Goal: Task Accomplishment & Management: Use online tool/utility

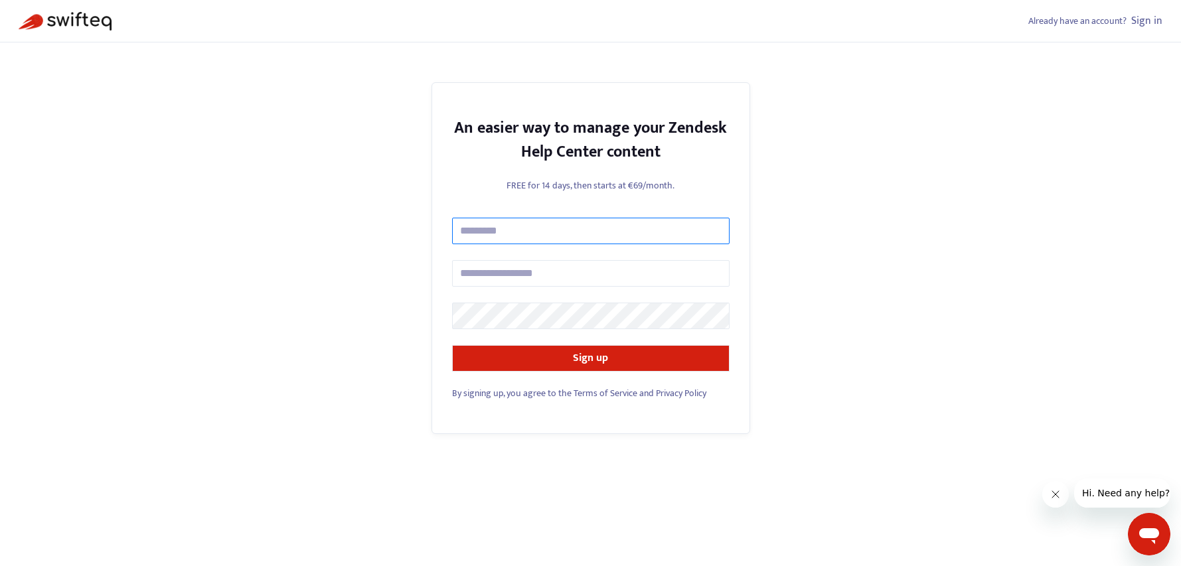
click at [525, 234] on input "text" at bounding box center [590, 231] width 277 height 27
type input "**********"
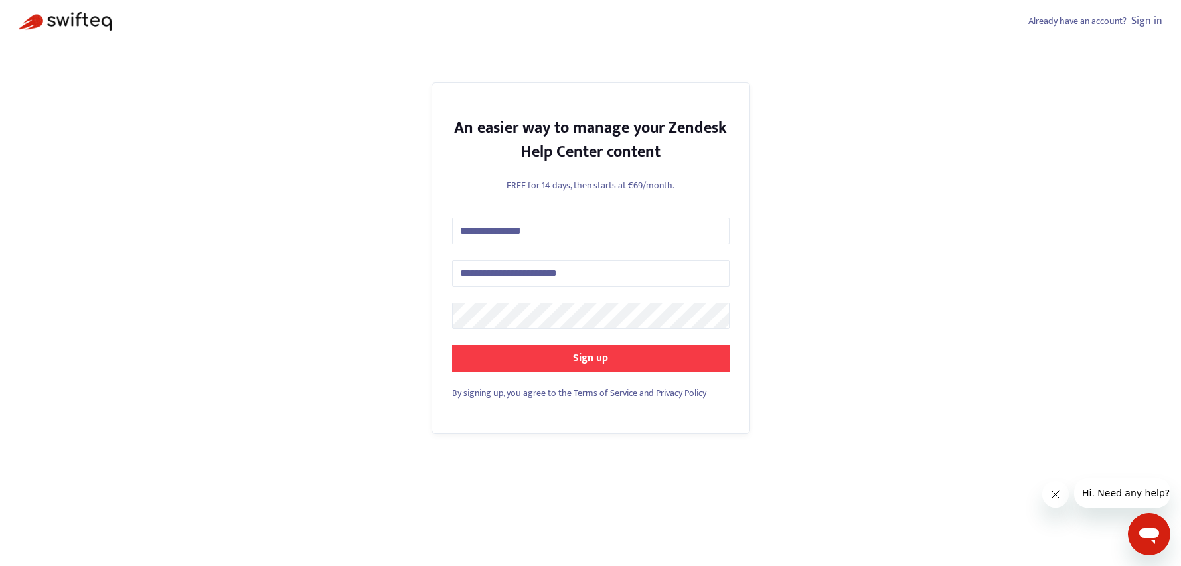
click at [478, 357] on button "Sign up" at bounding box center [590, 358] width 277 height 27
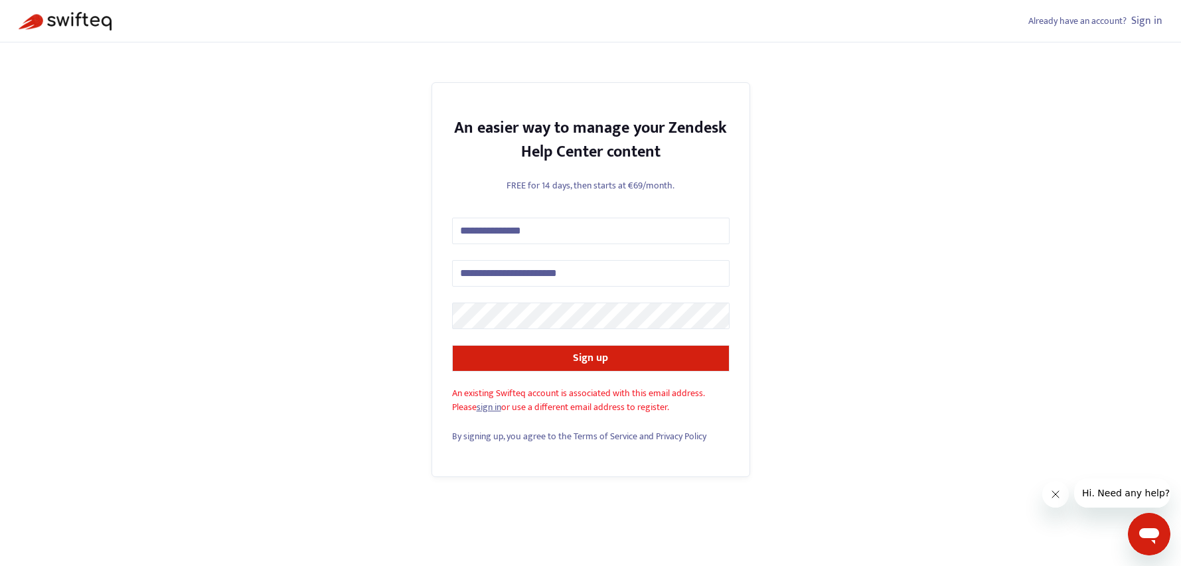
click at [490, 404] on link "sign in" at bounding box center [488, 406] width 25 height 15
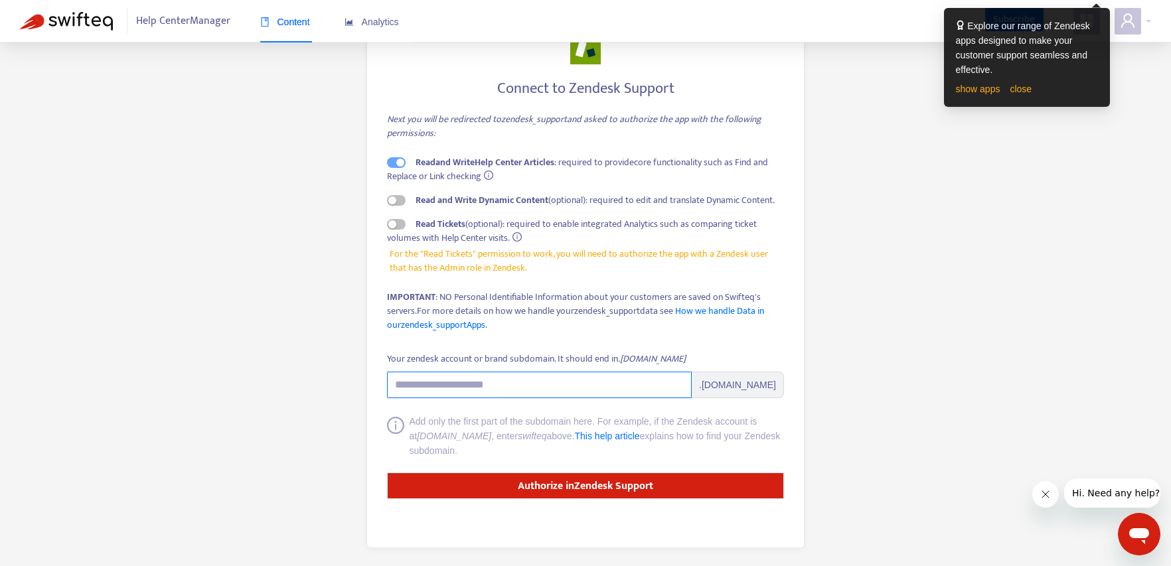
scroll to position [57, 0]
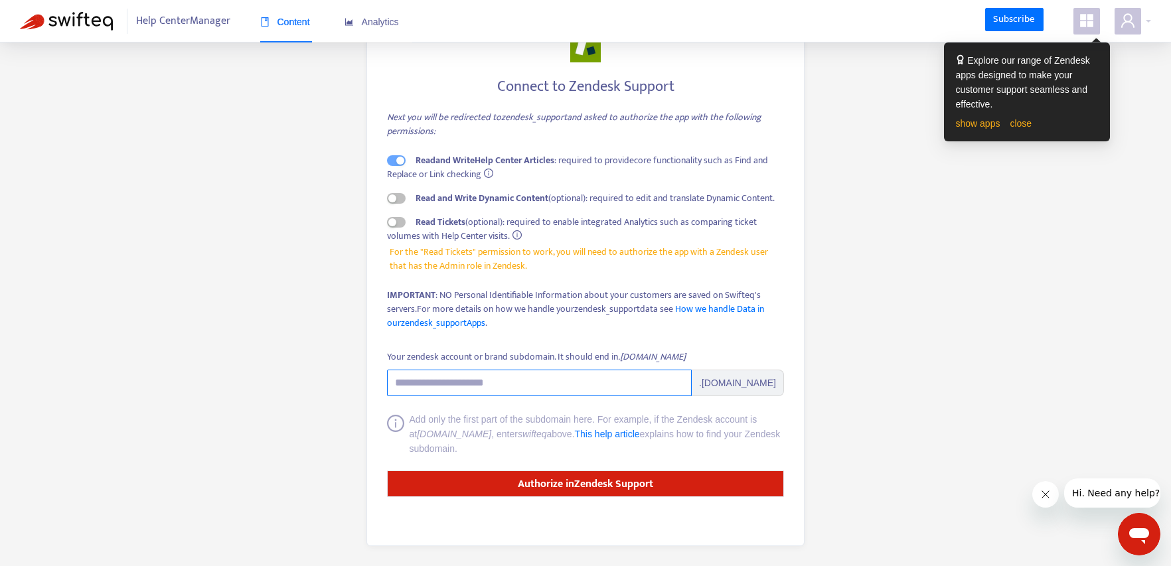
click at [482, 386] on input "Your zendesk account or brand subdomain. It should end in .[DOMAIN_NAME]" at bounding box center [539, 383] width 305 height 27
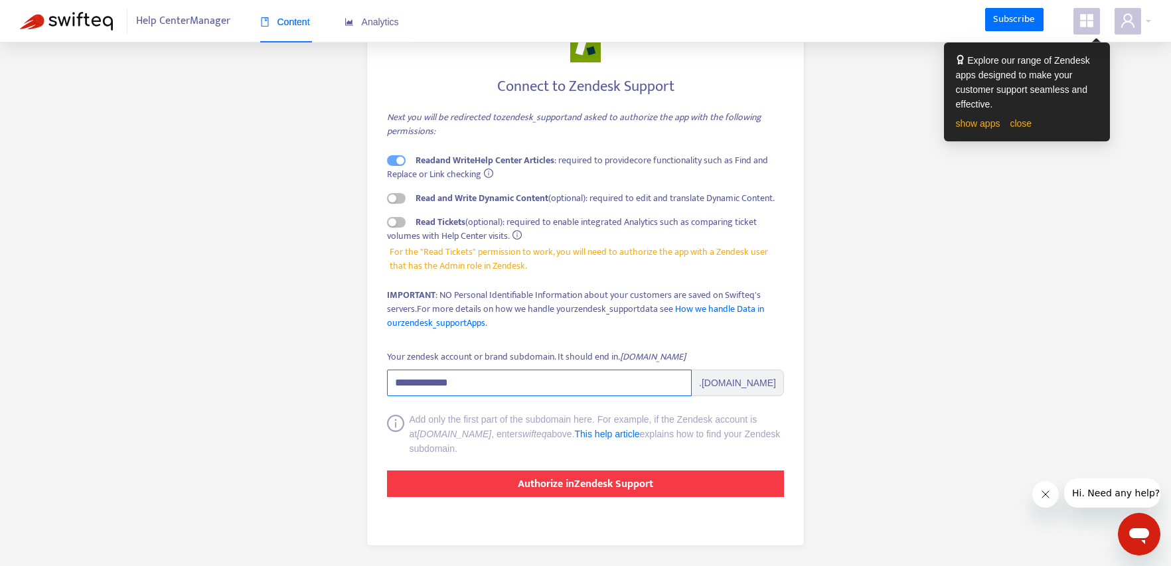
type input "**********"
click at [553, 483] on strong "Authorize in Zendesk Support" at bounding box center [585, 484] width 135 height 18
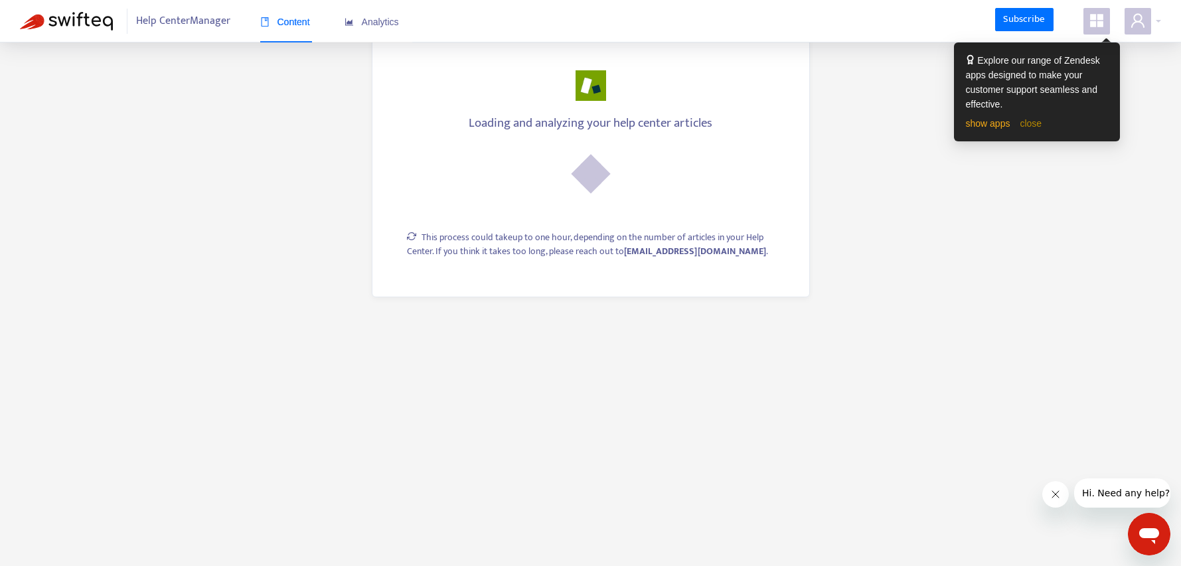
click at [1029, 125] on link "close" at bounding box center [1030, 123] width 22 height 11
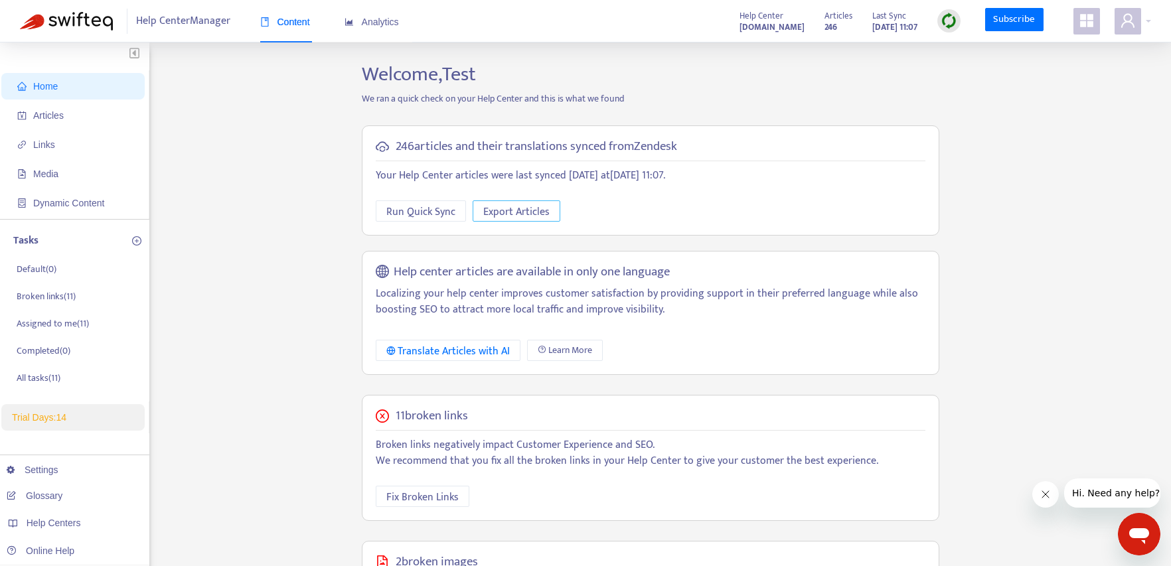
click at [523, 212] on span "Export Articles" at bounding box center [516, 212] width 66 height 17
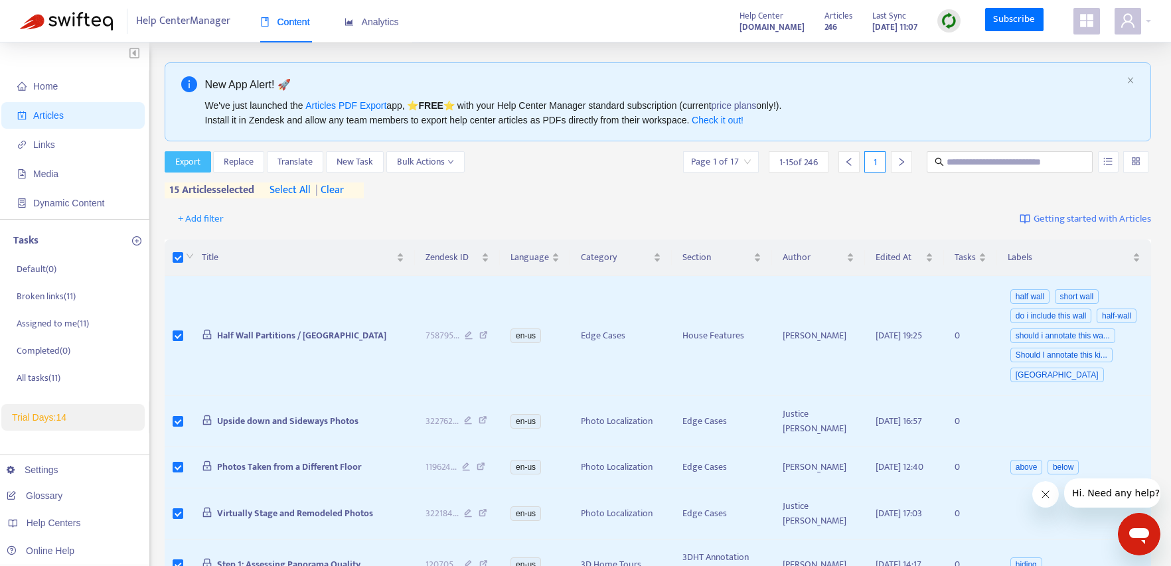
click at [188, 160] on span "Export" at bounding box center [187, 162] width 25 height 15
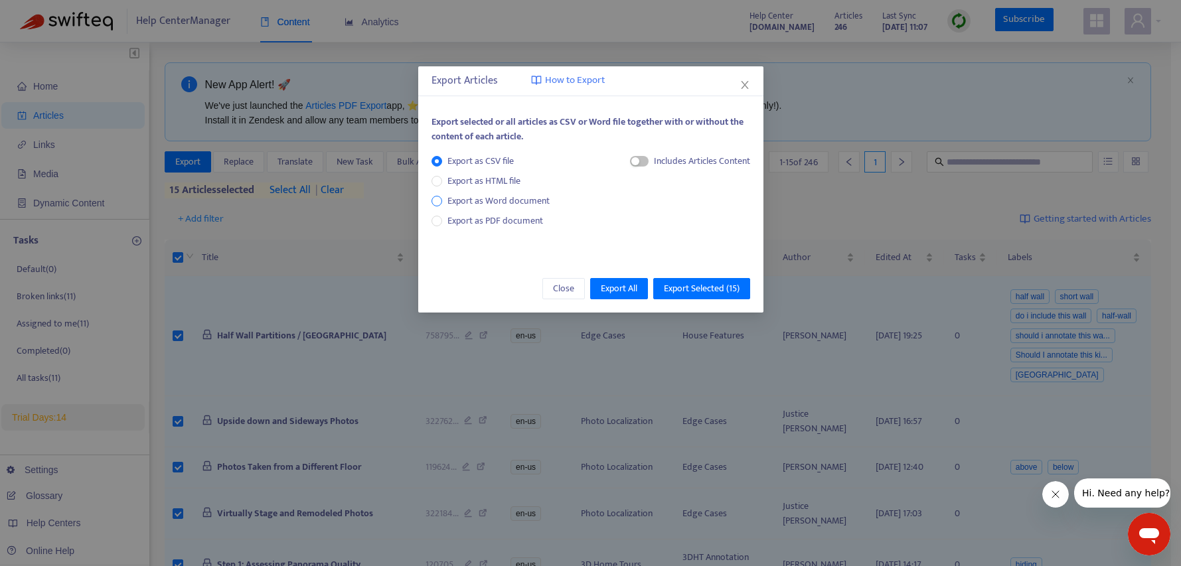
click at [512, 201] on span "Export as Word document" at bounding box center [498, 201] width 113 height 15
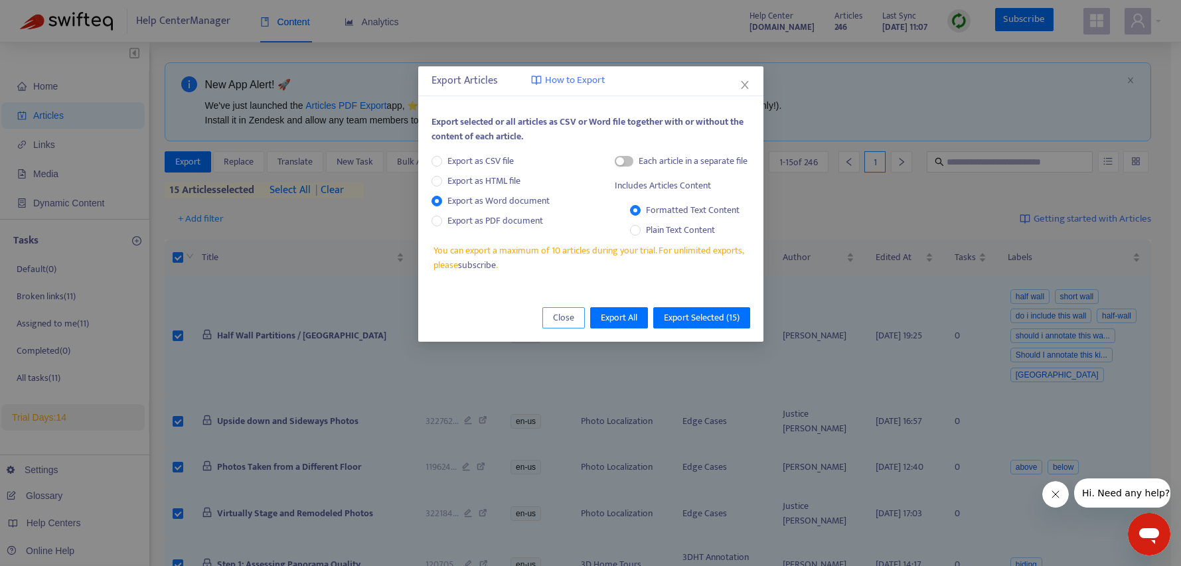
click at [561, 316] on span "Close" at bounding box center [563, 318] width 21 height 15
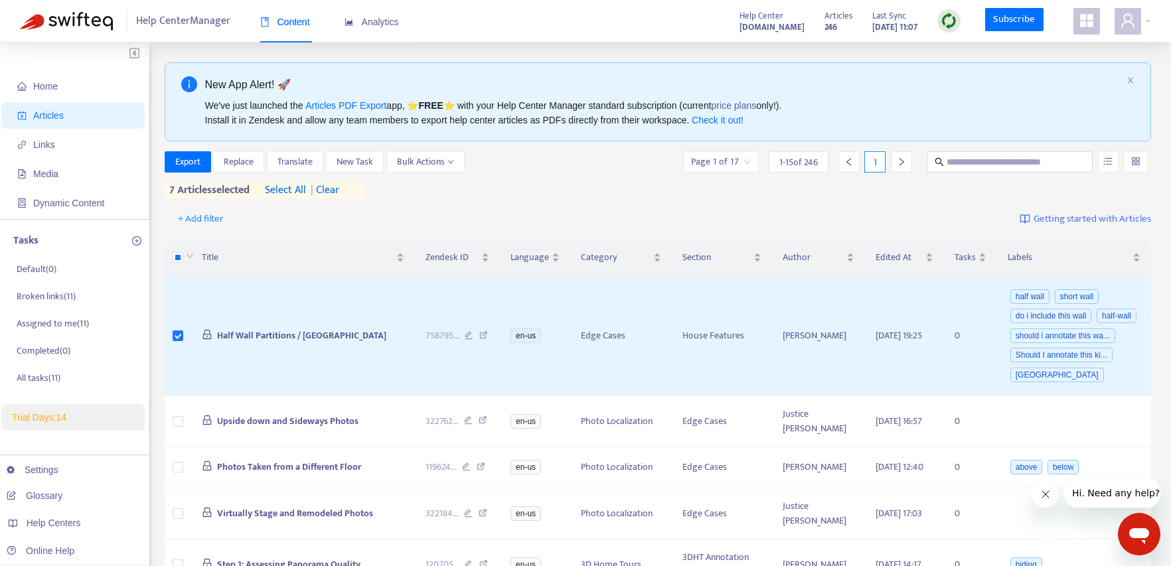
click at [897, 163] on icon "right" at bounding box center [901, 161] width 9 height 9
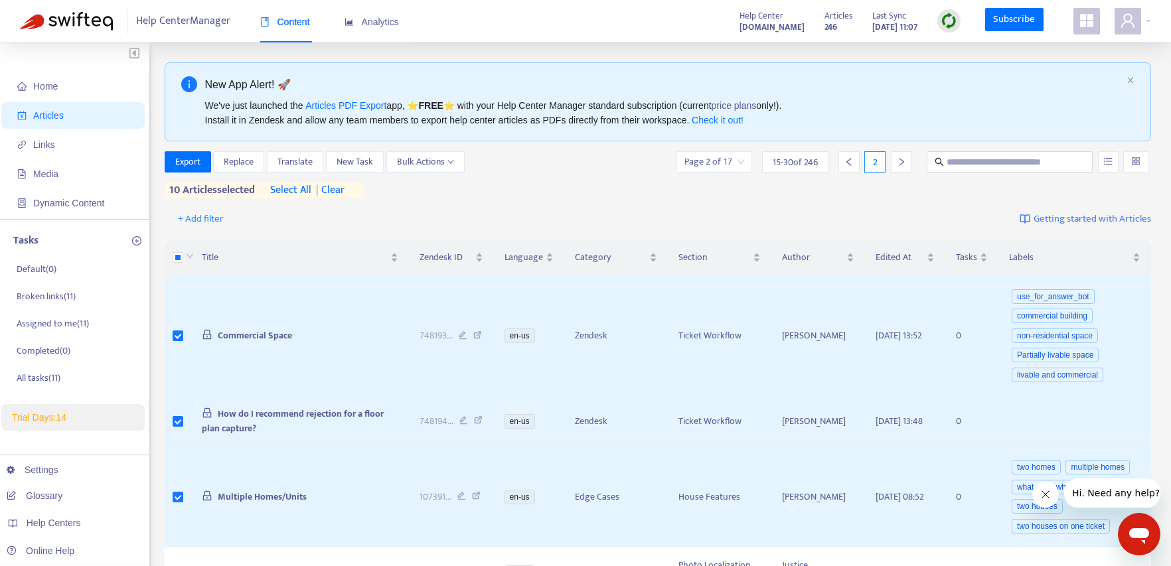
click at [901, 161] on icon "right" at bounding box center [901, 161] width 9 height 9
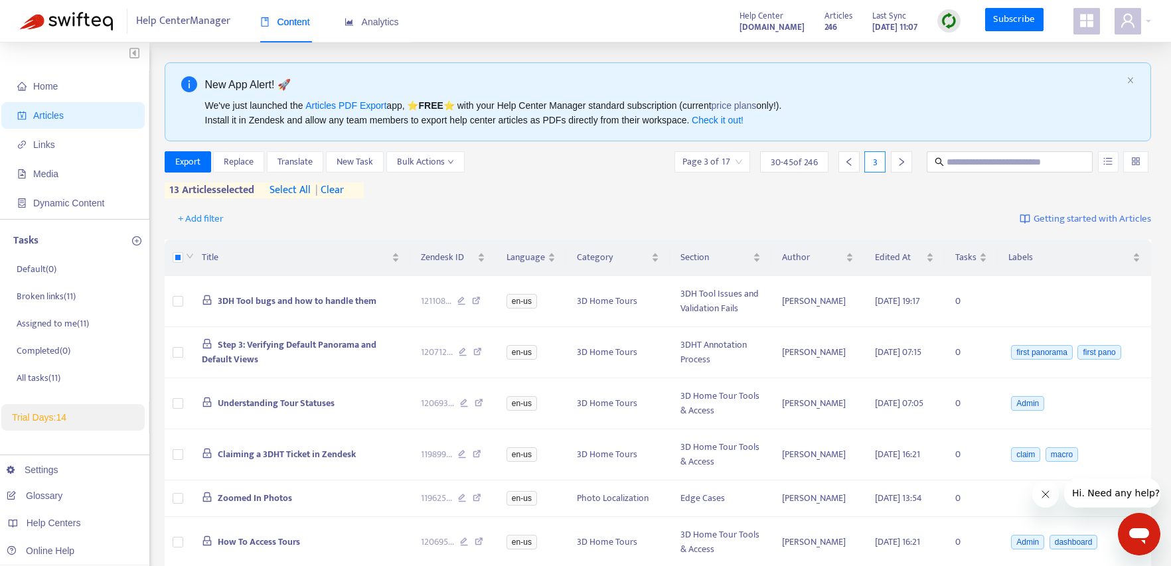
click at [895, 162] on div at bounding box center [901, 161] width 21 height 21
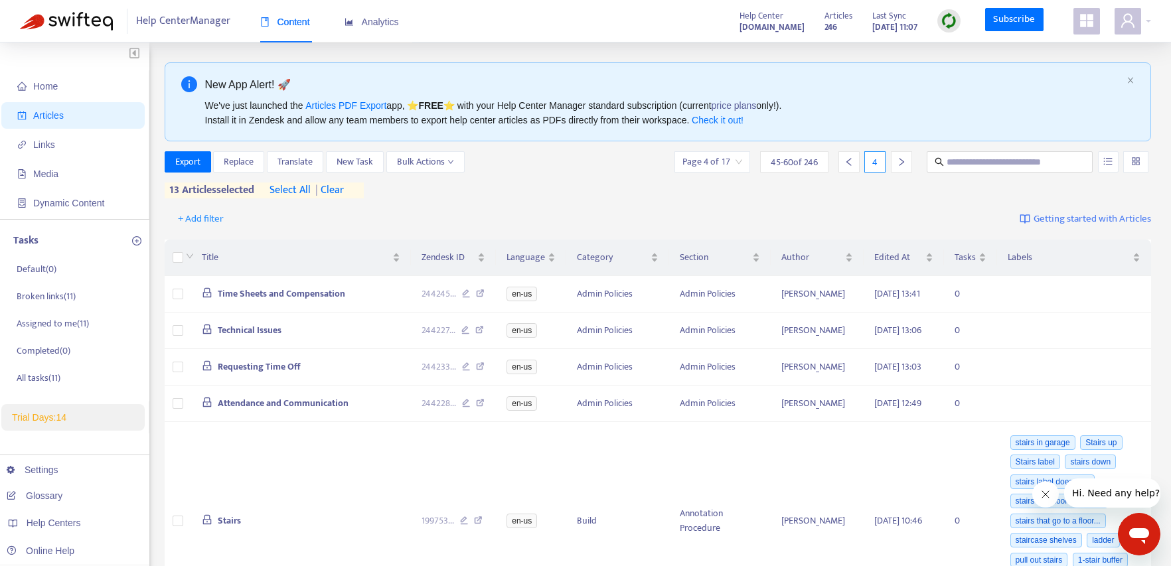
click at [853, 160] on icon "left" at bounding box center [848, 161] width 9 height 9
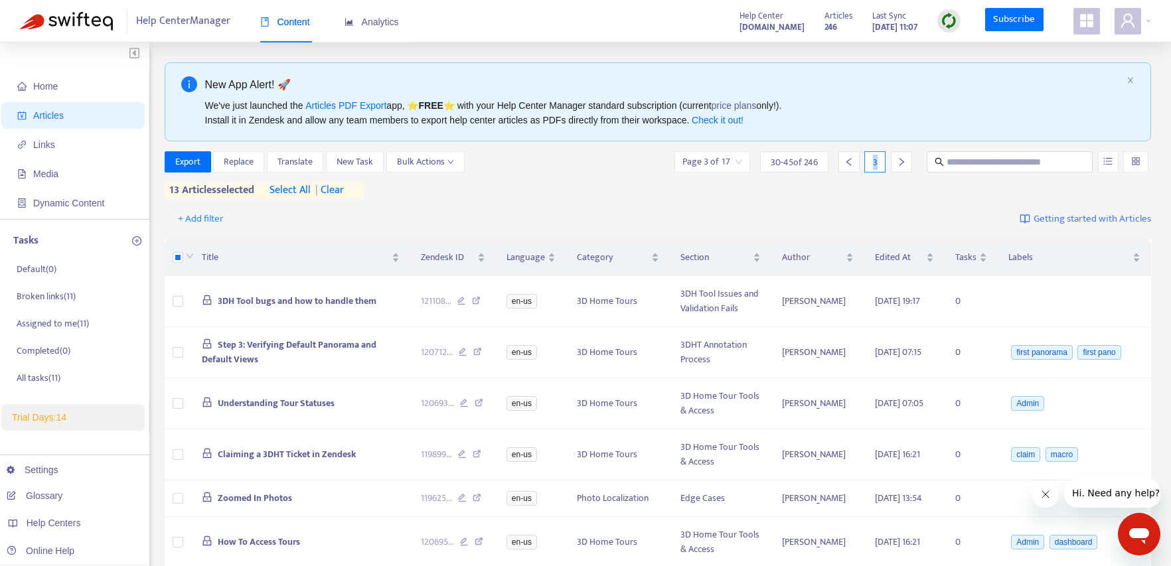
click at [853, 159] on icon "left" at bounding box center [848, 161] width 9 height 9
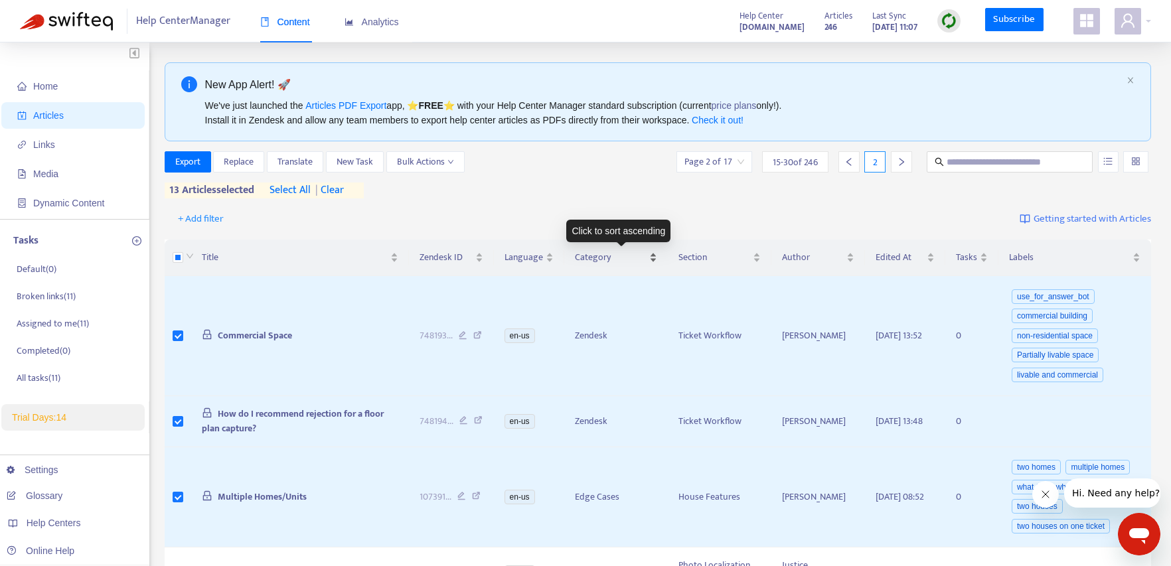
click at [658, 258] on div "Category" at bounding box center [616, 257] width 83 height 15
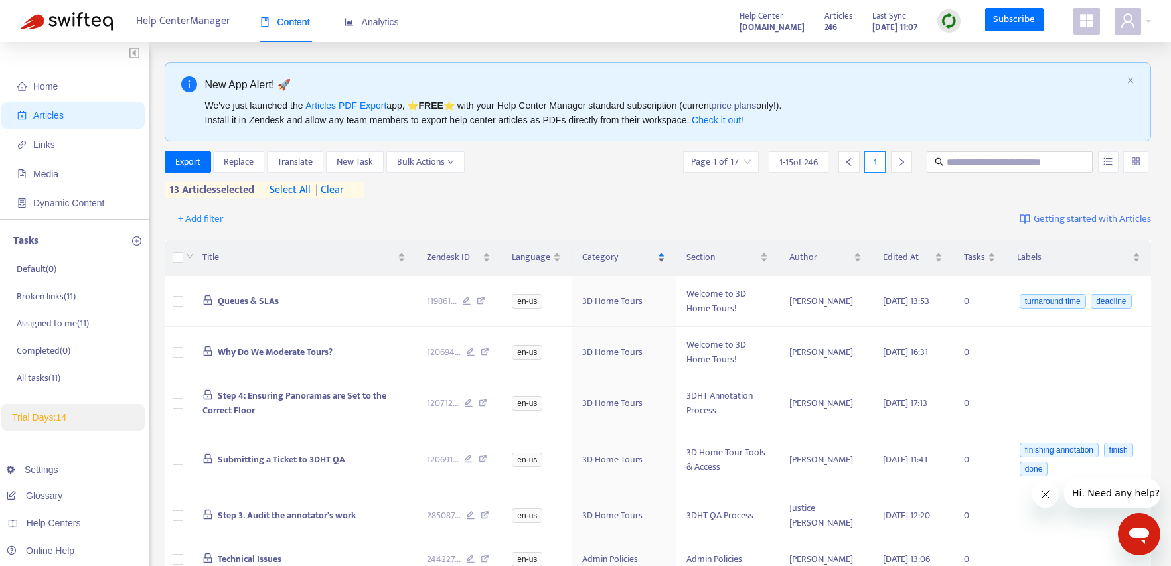
click at [662, 257] on div "Category" at bounding box center [623, 257] width 83 height 15
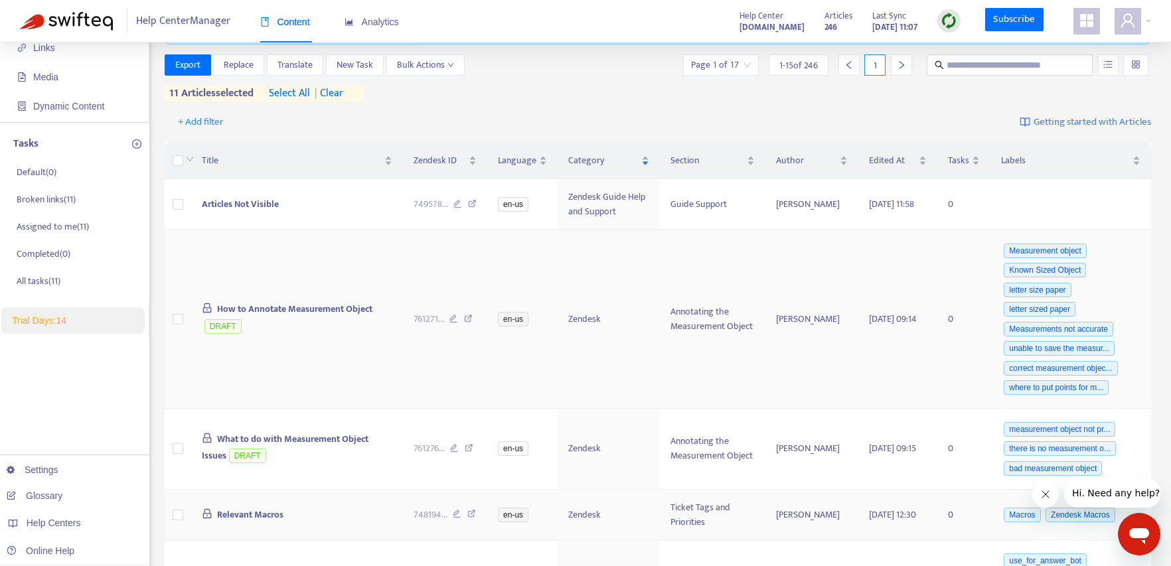
scroll to position [209, 0]
